Goal: Task Accomplishment & Management: Use online tool/utility

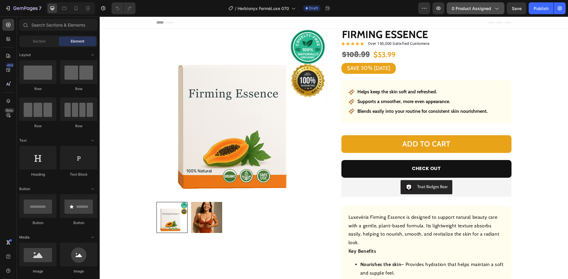
click at [467, 9] on span "0 product assigned" at bounding box center [471, 8] width 39 height 6
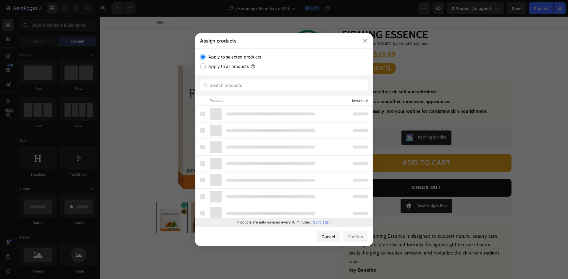
drag, startPoint x: 320, startPoint y: 221, endPoint x: 322, endPoint y: 223, distance: 3.4
click at [320, 222] on p "Sync again" at bounding box center [322, 222] width 19 height 5
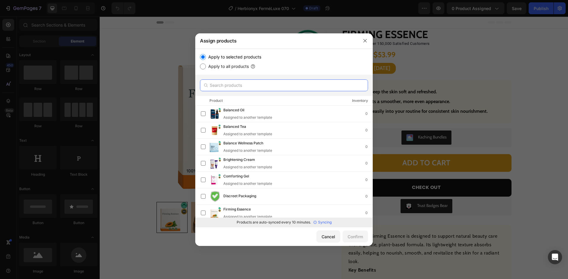
click at [258, 89] on input "text" at bounding box center [284, 86] width 168 height 12
paste input "Mascara pen"
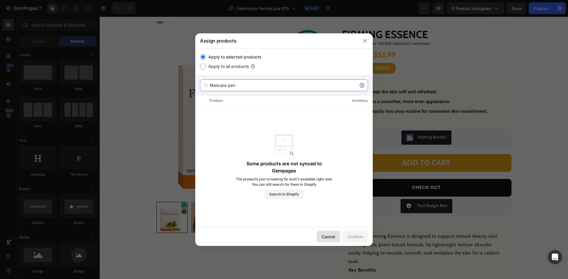
type input "Mascara pen"
click at [324, 238] on div "Cancel" at bounding box center [328, 237] width 14 height 6
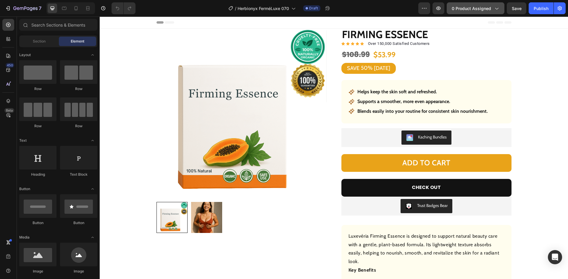
click at [475, 7] on span "0 product assigned" at bounding box center [471, 8] width 39 height 6
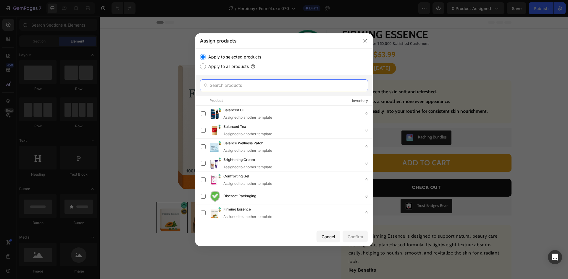
click at [219, 86] on input "text" at bounding box center [284, 86] width 168 height 12
paste input "Mascara pen"
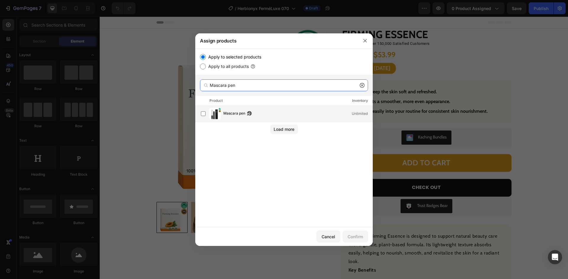
type input "Mascara pen"
drag, startPoint x: 228, startPoint y: 116, endPoint x: 263, endPoint y: 141, distance: 43.2
click at [228, 115] on span "Mascara pen" at bounding box center [234, 114] width 22 height 7
click at [355, 237] on div "Confirm" at bounding box center [355, 237] width 15 height 6
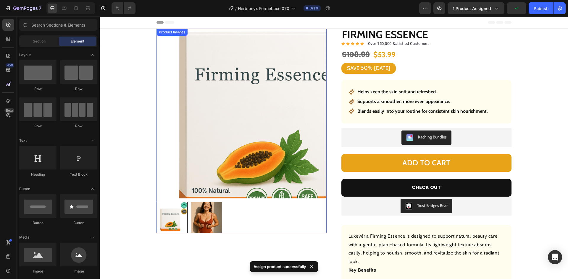
click at [195, 114] on img at bounding box center [241, 114] width 170 height 170
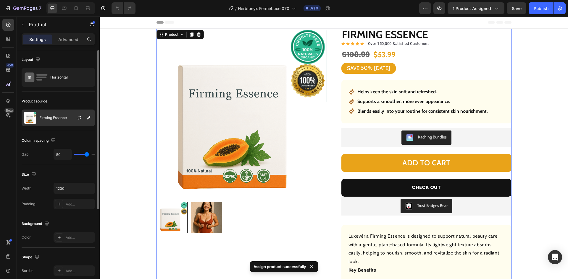
drag, startPoint x: 47, startPoint y: 117, endPoint x: 52, endPoint y: 117, distance: 4.7
click at [47, 116] on p "Firming Essence" at bounding box center [53, 118] width 28 height 4
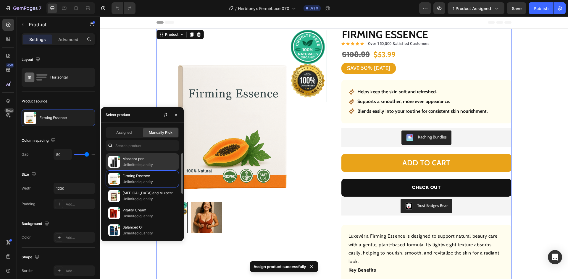
click at [142, 156] on div "Mascara pen Unlimited quantity" at bounding box center [142, 161] width 73 height 17
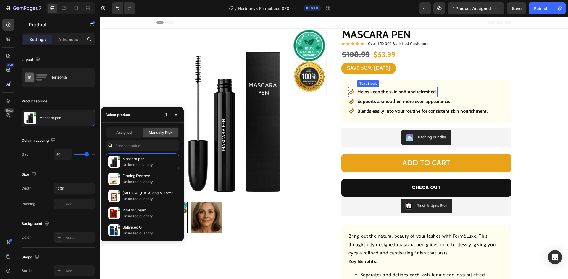
click at [382, 92] on strong "Helps keep the skin soft and refreshed." at bounding box center [397, 92] width 80 height 6
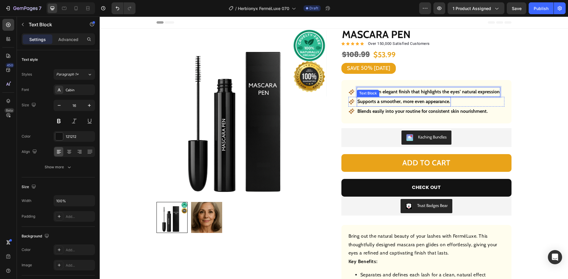
click at [386, 102] on p "Supports a smoother, more even appearance." at bounding box center [403, 102] width 93 height 9
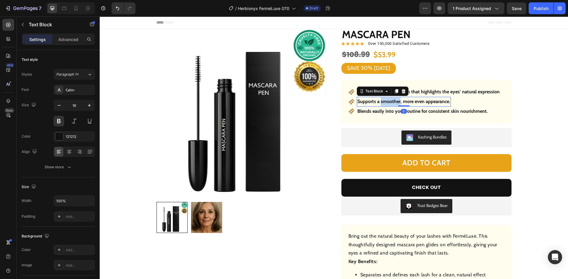
click at [386, 102] on p "Supports a smoother, more even appearance." at bounding box center [403, 102] width 93 height 9
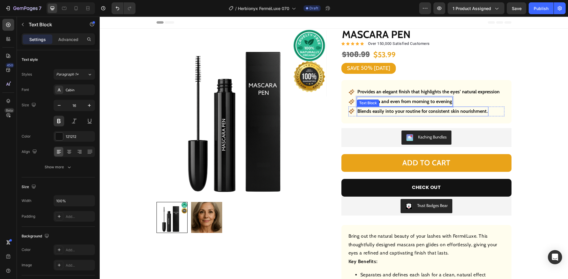
click at [400, 112] on p "Blends easily into your routine for consistent skin nourishment." at bounding box center [422, 111] width 130 height 9
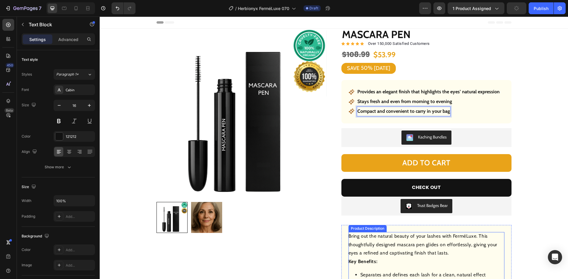
scroll to position [148, 0]
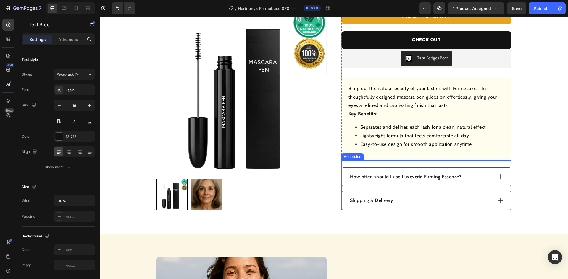
click at [492, 175] on div "How often should I use Luxevéria Firming Essence?" at bounding box center [426, 177] width 169 height 18
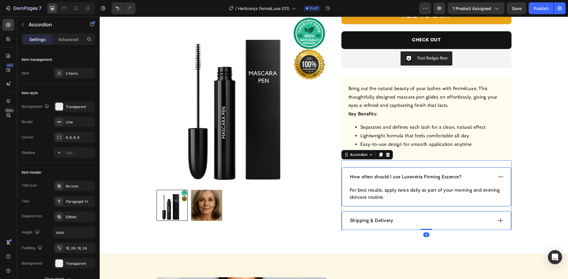
click at [429, 179] on p "How often should I use Luxevéria Firming Essence?" at bounding box center [406, 177] width 112 height 7
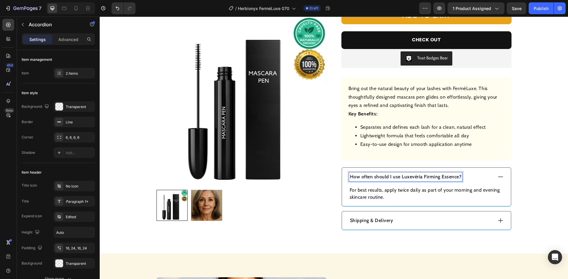
click at [428, 179] on p "How often should I use Luxevéria Firming Essence?" at bounding box center [406, 177] width 112 height 7
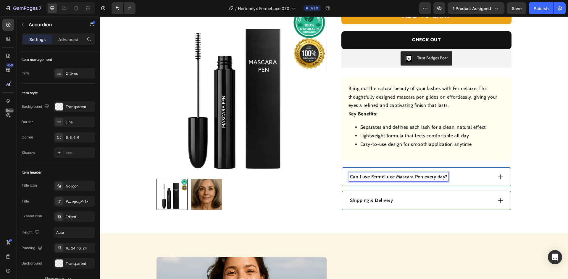
drag, startPoint x: 464, startPoint y: 175, endPoint x: 454, endPoint y: 179, distance: 10.8
click at [463, 176] on div "Can I use FerméLuxe Mascara Pen every day?" at bounding box center [420, 177] width 143 height 9
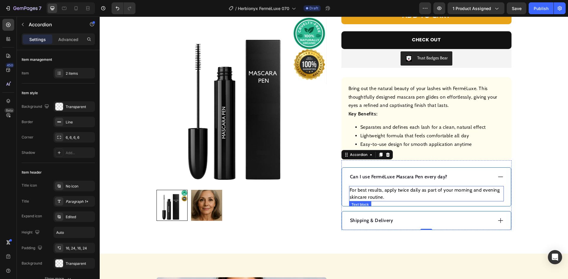
click at [397, 193] on p "For best results, apply twice daily as part of your morning and evening skincar…" at bounding box center [426, 194] width 153 height 14
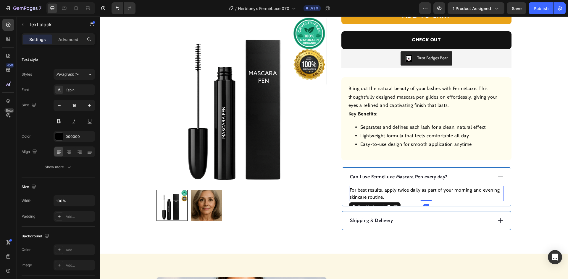
click at [396, 192] on p "For best results, apply twice daily as part of your morning and evening skincar…" at bounding box center [426, 194] width 153 height 14
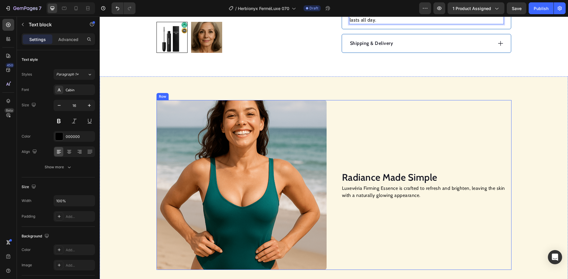
scroll to position [384, 0]
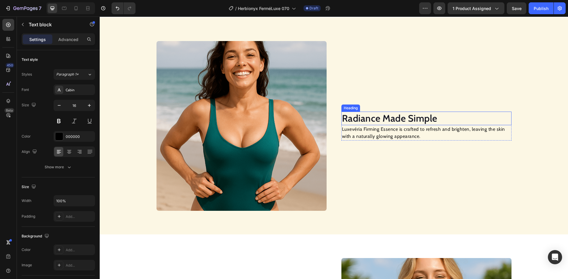
click at [379, 119] on h2 "Radiance Made Simple" at bounding box center [426, 119] width 170 height 14
click at [375, 135] on p "Luxevéria Firming Essence is crafted to refresh and brighten, leaving the skin …" at bounding box center [426, 133] width 169 height 14
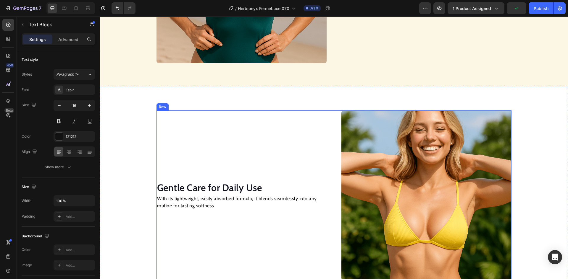
scroll to position [592, 0]
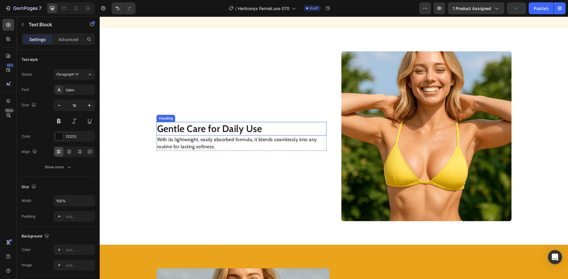
click at [208, 129] on h2 "Gentle Care for Daily Use" at bounding box center [241, 129] width 170 height 14
click at [190, 141] on p "With its lightweight, easily absorbed formula, it blends seamlessly into any ro…" at bounding box center [241, 143] width 169 height 14
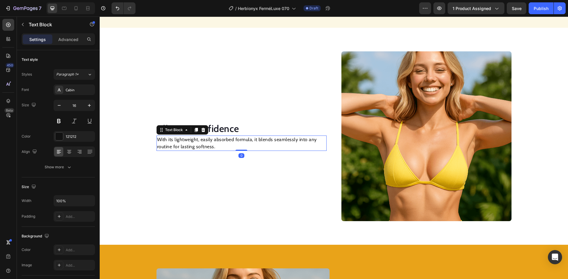
click at [190, 141] on p "With its lightweight, easily absorbed formula, it blends seamlessly into any ro…" at bounding box center [241, 143] width 169 height 14
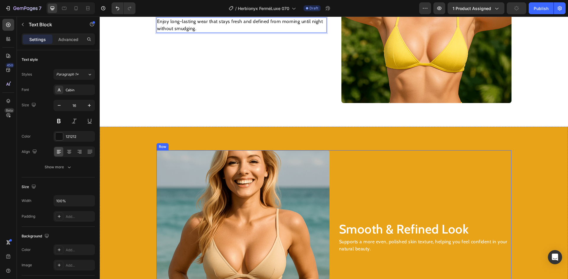
scroll to position [769, 0]
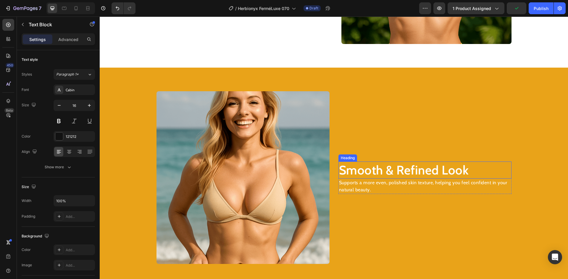
click at [394, 173] on h2 "Smooth & Refined Look" at bounding box center [424, 170] width 173 height 17
click at [396, 173] on h2 "Smooth & Refined Look" at bounding box center [424, 170] width 173 height 17
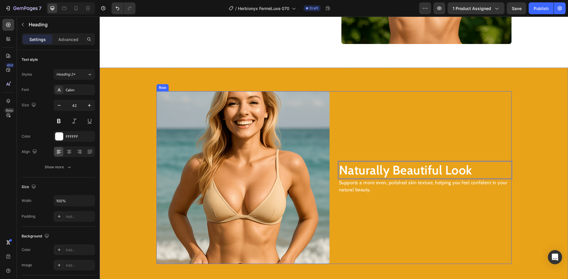
click at [359, 185] on p "Supports a more even, polished skin texture, helping you feel confident in your…" at bounding box center [425, 187] width 172 height 14
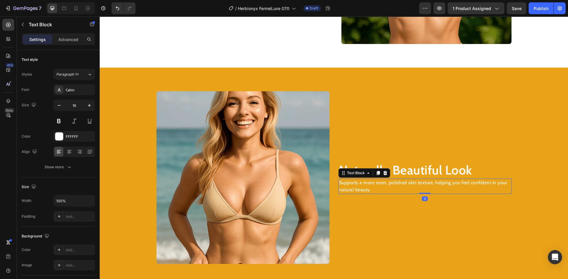
click at [359, 185] on p "Supports a more even, polished skin texture, helping you feel confident in your…" at bounding box center [425, 187] width 172 height 14
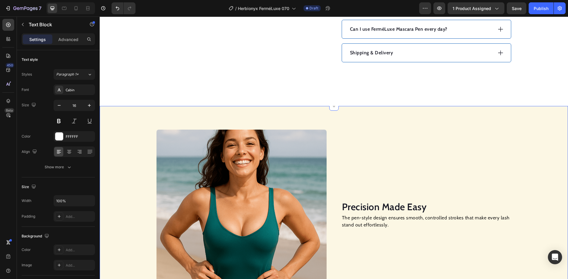
scroll to position [384, 0]
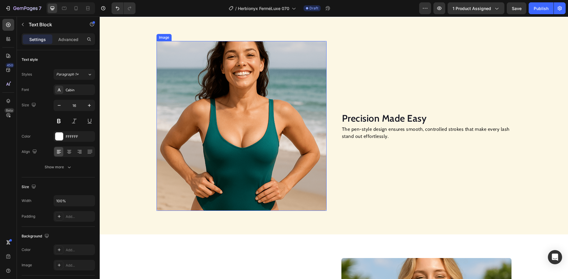
click at [234, 92] on img at bounding box center [241, 126] width 170 height 170
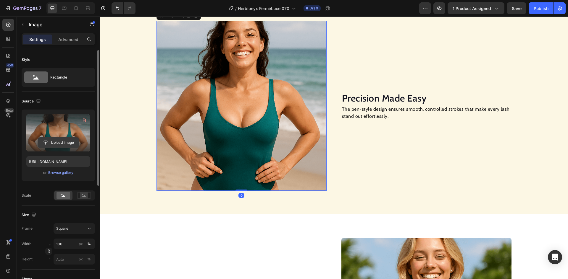
click at [61, 140] on input "file" at bounding box center [58, 143] width 41 height 10
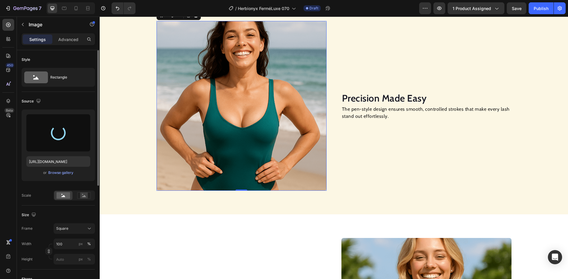
type input "[URL][DOMAIN_NAME]"
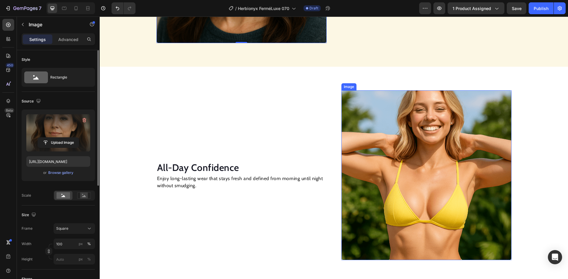
scroll to position [621, 0]
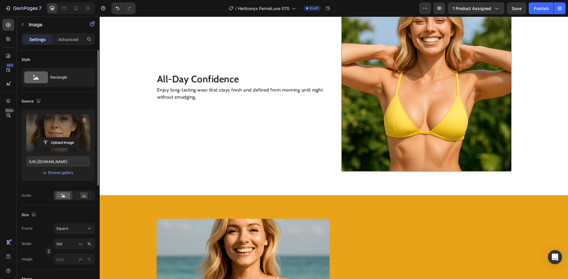
click at [424, 74] on img at bounding box center [426, 87] width 170 height 170
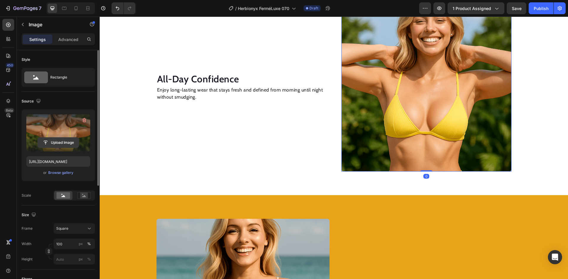
click at [59, 141] on input "file" at bounding box center [58, 143] width 41 height 10
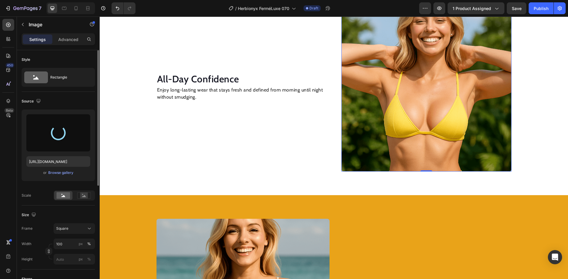
type input "[URL][DOMAIN_NAME]"
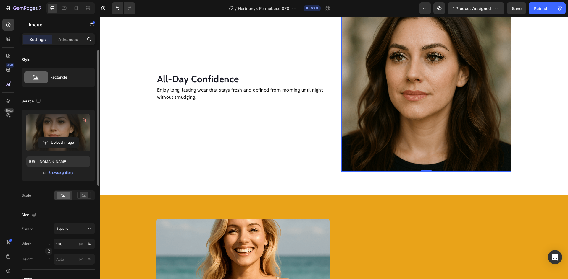
scroll to position [710, 0]
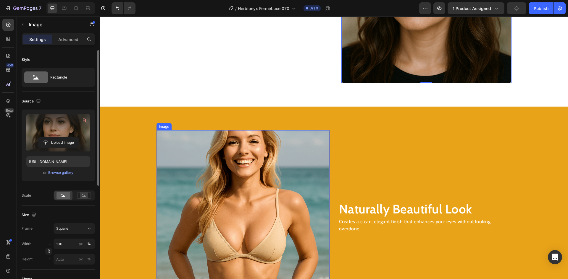
click at [230, 180] on img at bounding box center [242, 216] width 173 height 173
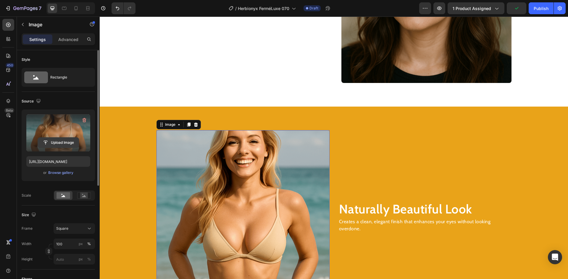
click at [53, 140] on input "file" at bounding box center [58, 143] width 41 height 10
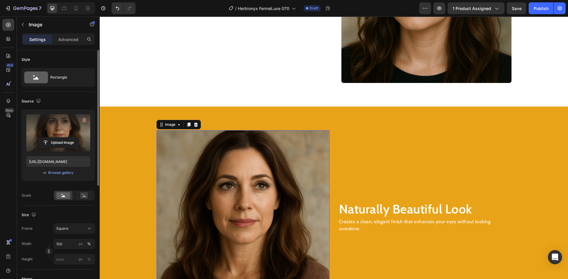
scroll to position [621, 0]
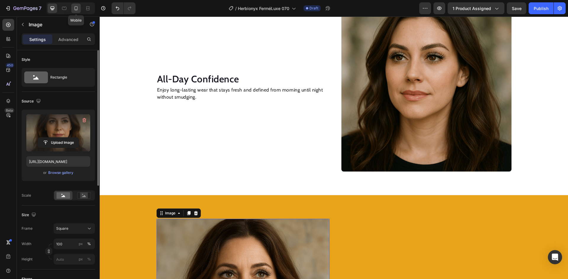
click at [75, 9] on icon at bounding box center [76, 8] width 3 height 4
type input "[URL][DOMAIN_NAME]"
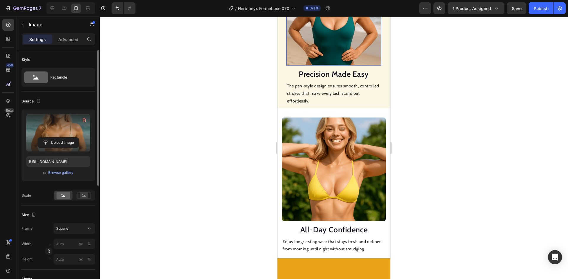
scroll to position [447, 0]
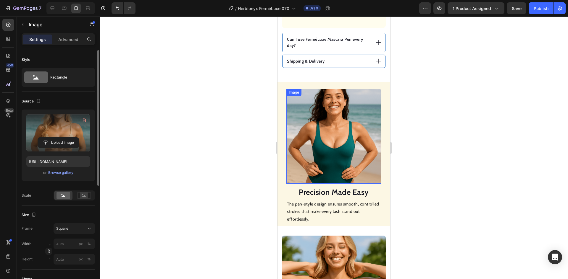
click at [336, 111] on img at bounding box center [333, 136] width 95 height 95
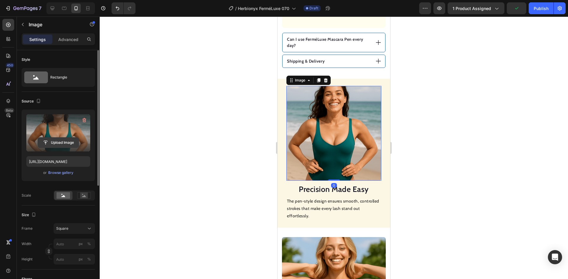
click at [65, 143] on input "file" at bounding box center [58, 143] width 41 height 10
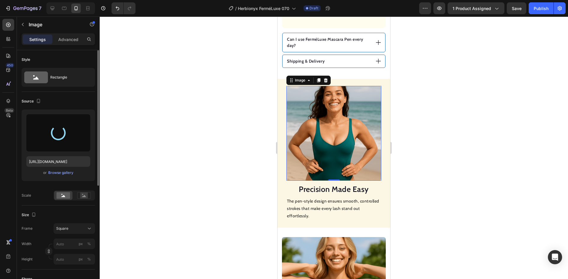
type input "[URL][DOMAIN_NAME]"
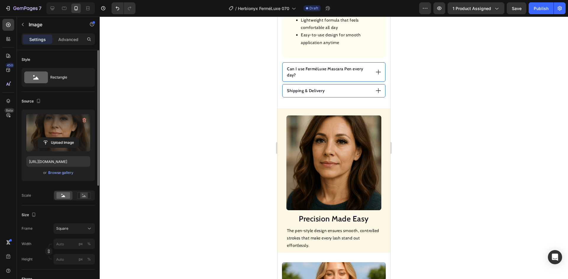
scroll to position [565, 0]
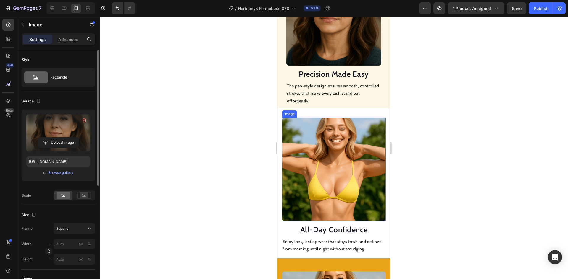
click at [337, 162] on img at bounding box center [334, 170] width 104 height 104
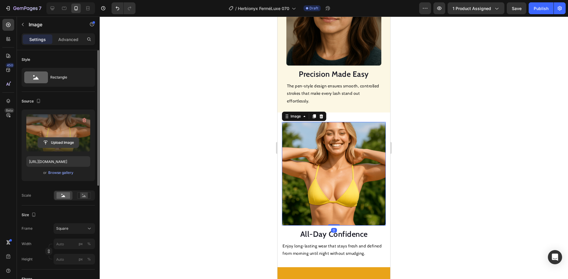
click at [63, 142] on input "file" at bounding box center [58, 143] width 41 height 10
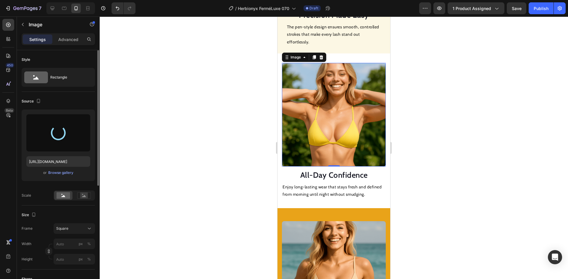
type input "[URL][DOMAIN_NAME]"
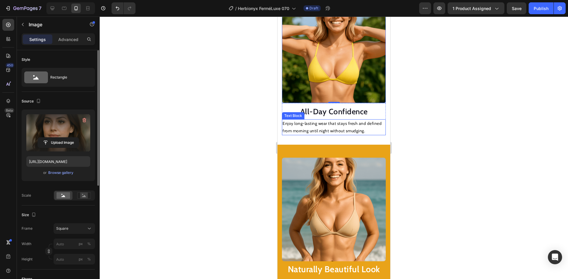
scroll to position [772, 0]
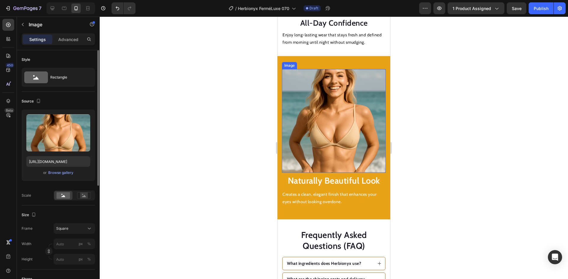
click at [335, 107] on img at bounding box center [334, 121] width 104 height 104
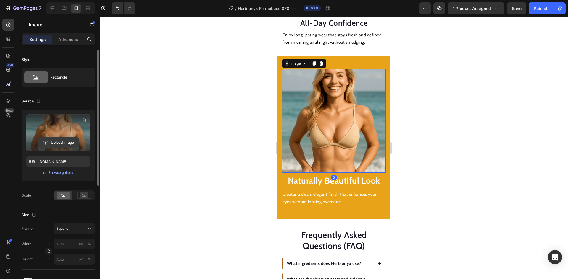
click at [63, 143] on input "file" at bounding box center [58, 143] width 41 height 10
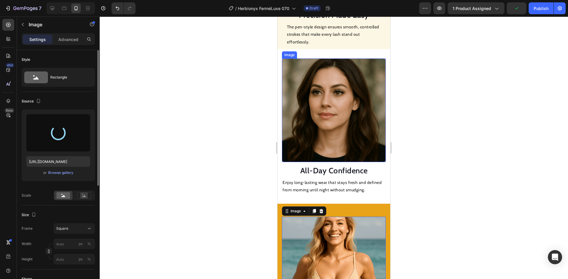
type input "[URL][DOMAIN_NAME]"
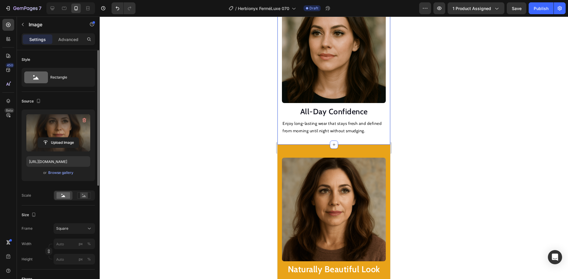
scroll to position [594, 0]
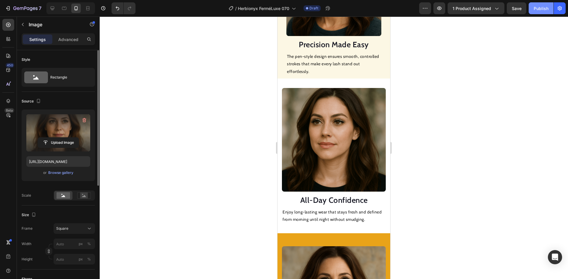
click at [542, 8] on div "Publish" at bounding box center [541, 8] width 15 height 6
